Goal: Transaction & Acquisition: Book appointment/travel/reservation

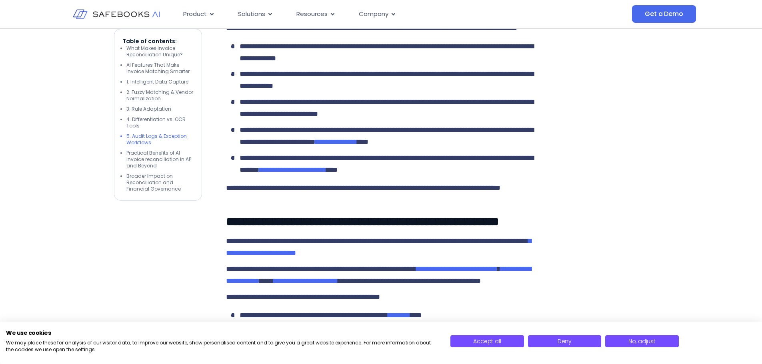
scroll to position [1320, 0]
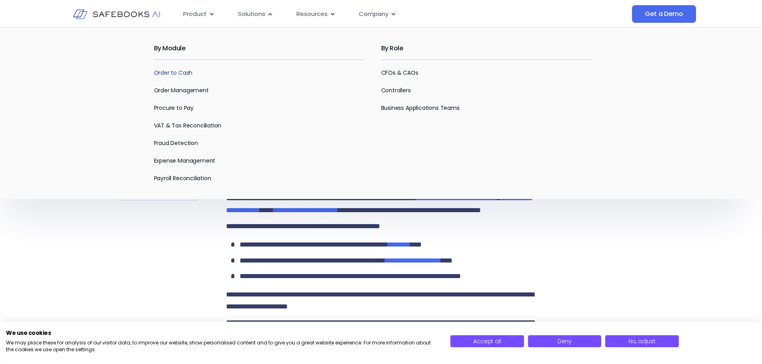
click at [180, 74] on link "Order to Cash" at bounding box center [173, 73] width 39 height 8
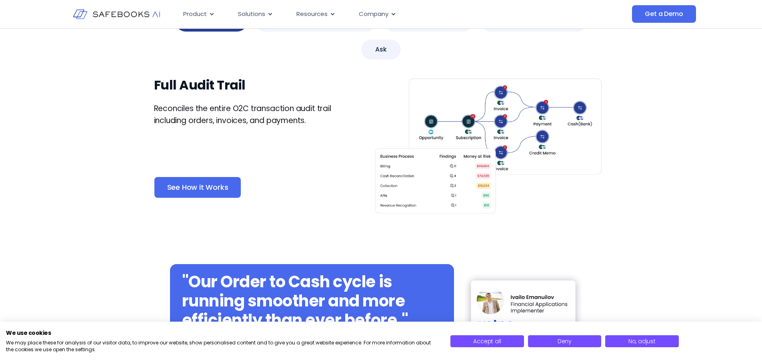
scroll to position [480, 0]
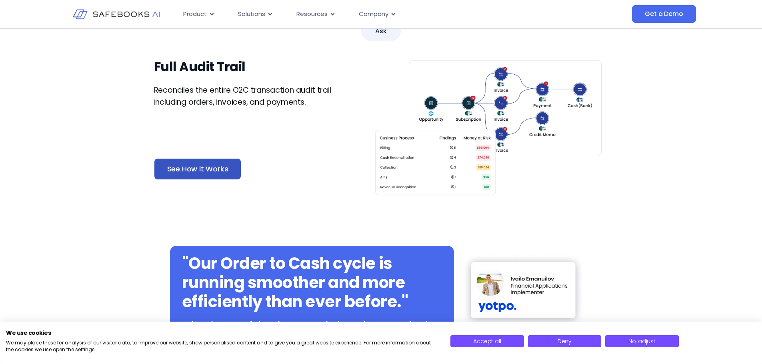
click at [212, 165] on span "See How it Works" at bounding box center [197, 169] width 61 height 8
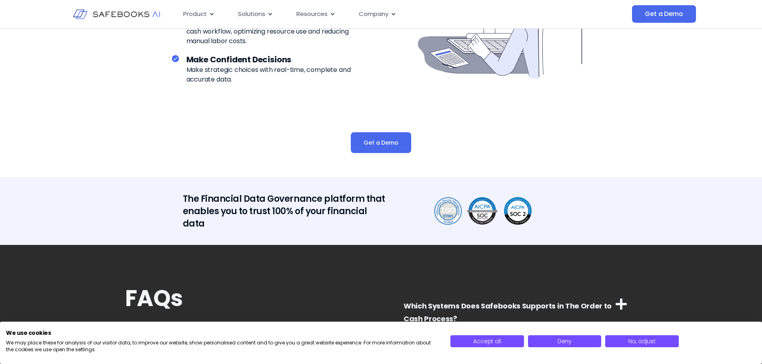
scroll to position [1880, 0]
